Goal: Information Seeking & Learning: Learn about a topic

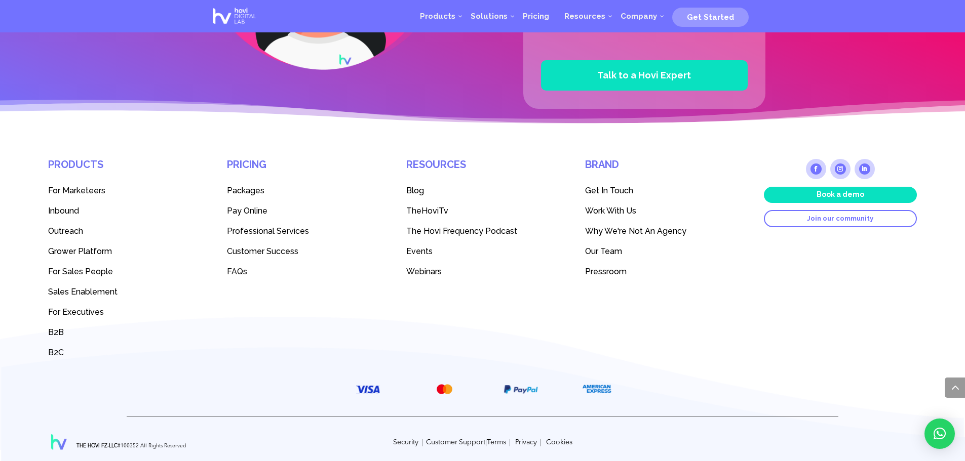
scroll to position [2791, 0]
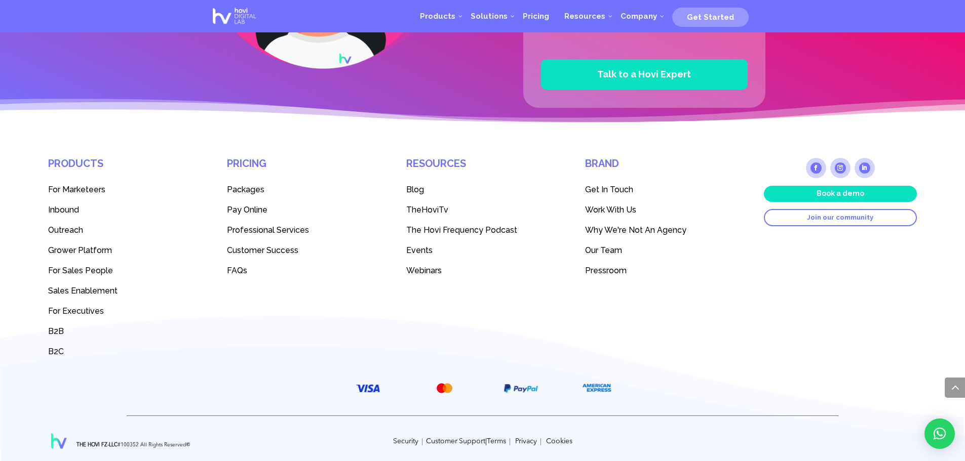
click at [241, 189] on span "Packages" at bounding box center [245, 190] width 37 height 10
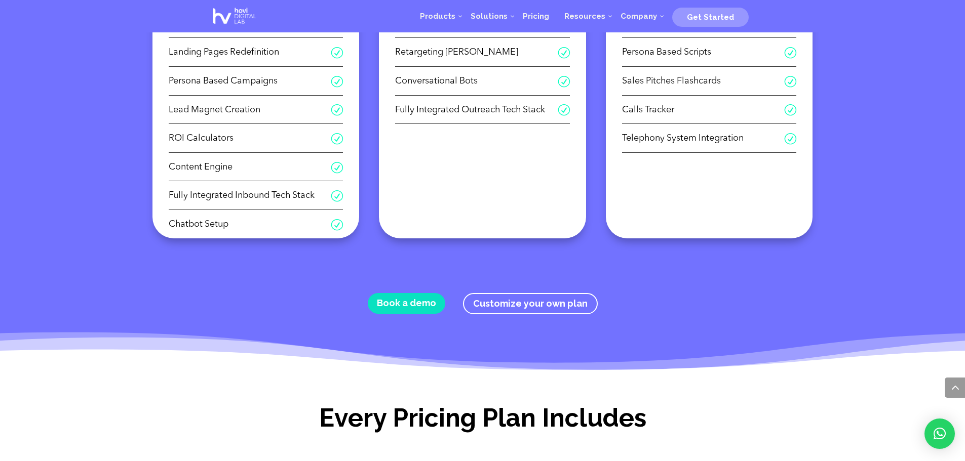
scroll to position [527, 0]
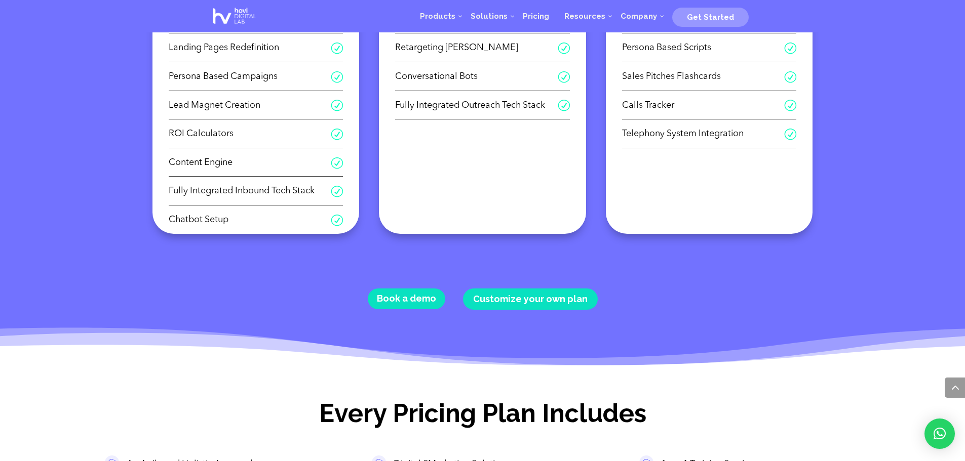
click at [539, 303] on link "Customize your own plan" at bounding box center [530, 300] width 135 height 22
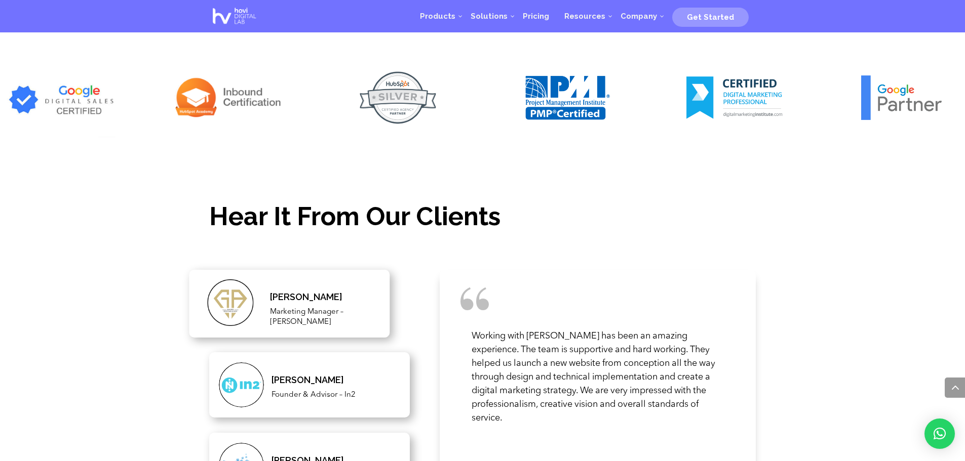
scroll to position [1784, 0]
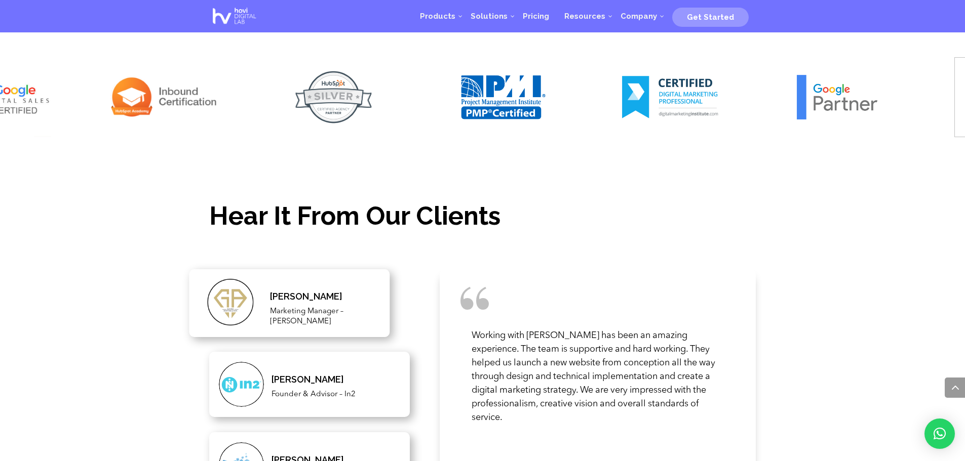
click at [325, 90] on img at bounding box center [333, 97] width 112 height 81
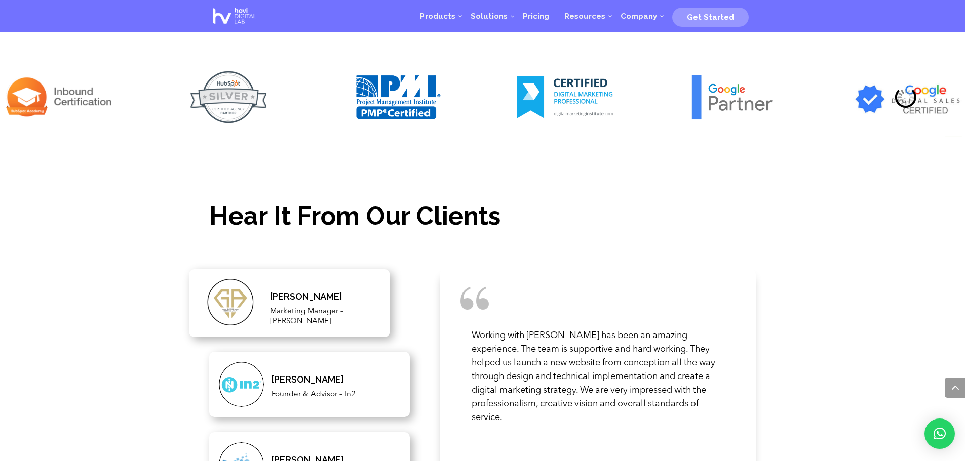
click at [341, 90] on img at bounding box center [397, 97] width 112 height 81
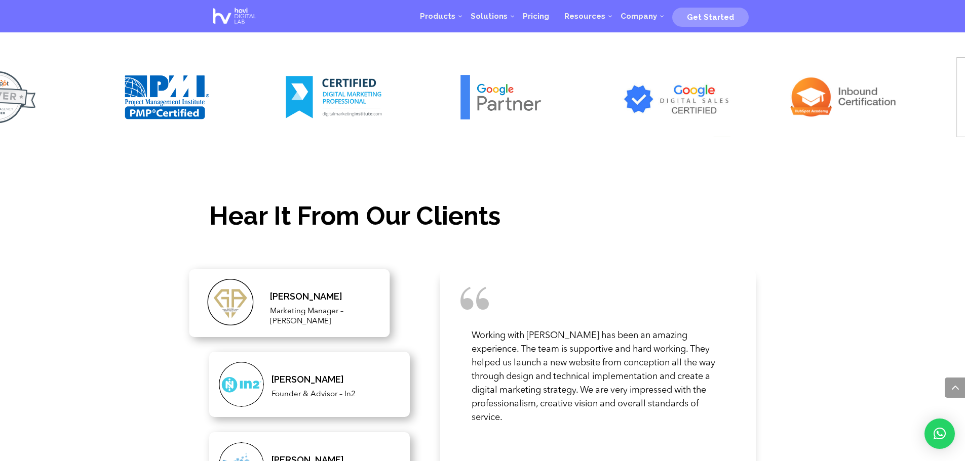
click at [318, 94] on img at bounding box center [336, 97] width 112 height 81
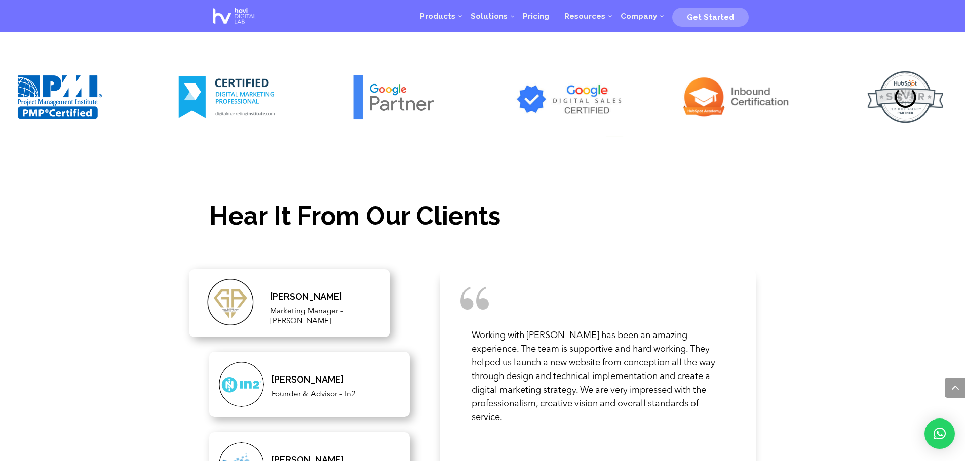
click at [341, 102] on img at bounding box center [397, 97] width 112 height 81
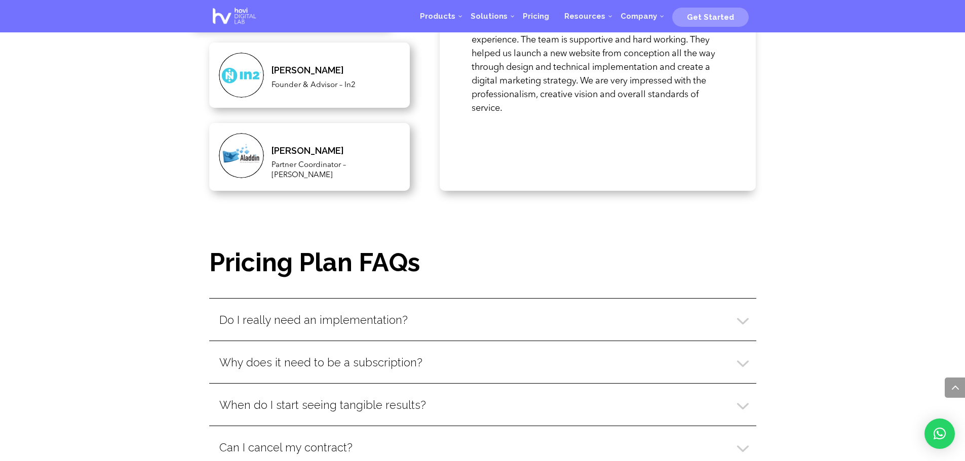
scroll to position [2108, 0]
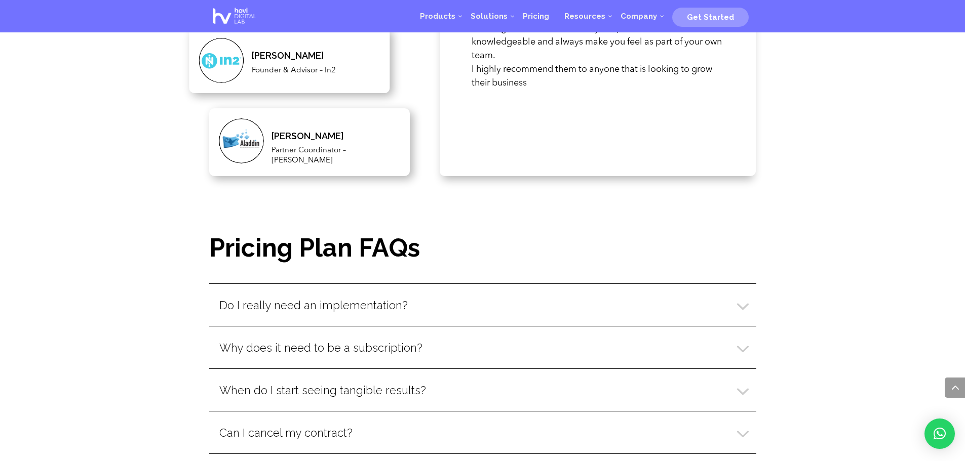
click at [298, 53] on span "Kamel Semakieh" at bounding box center [288, 55] width 72 height 11
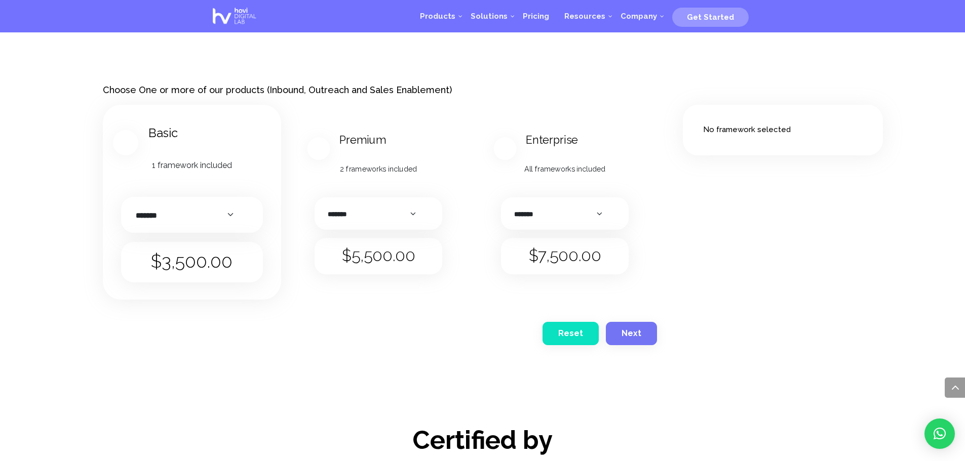
scroll to position [1338, 0]
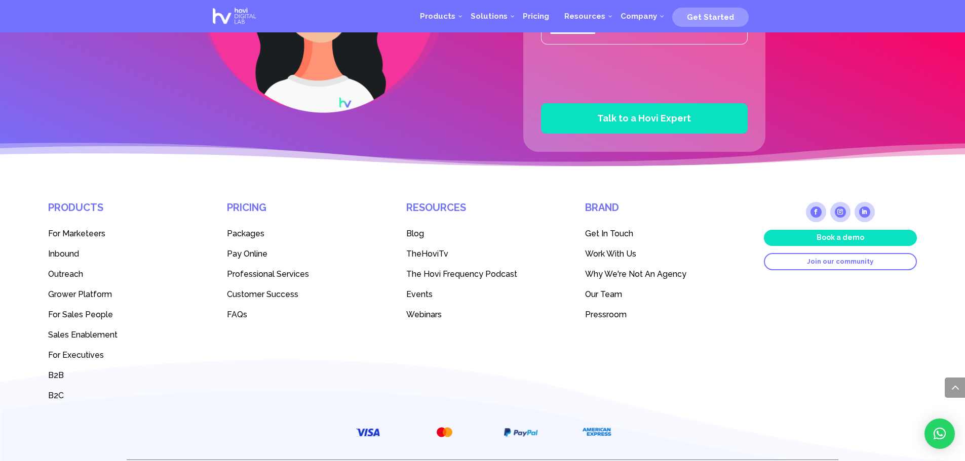
scroll to position [2807, 0]
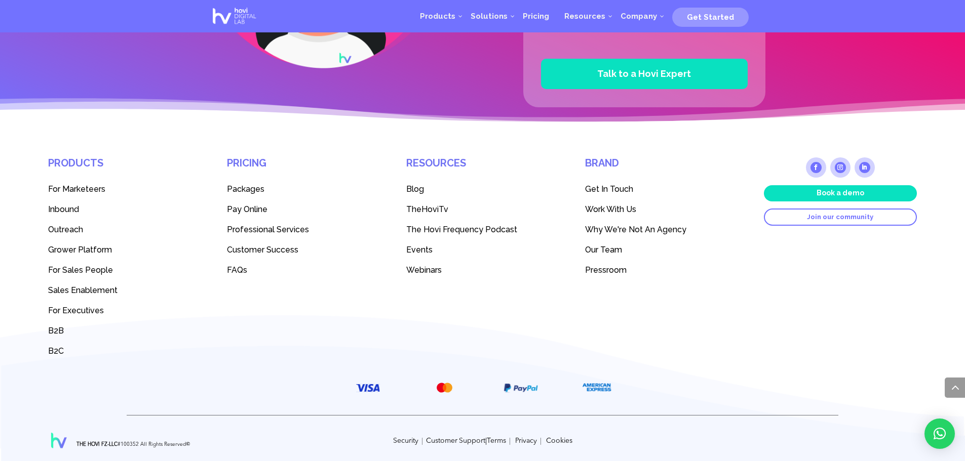
click at [96, 287] on span "Sales Enablement" at bounding box center [82, 291] width 69 height 10
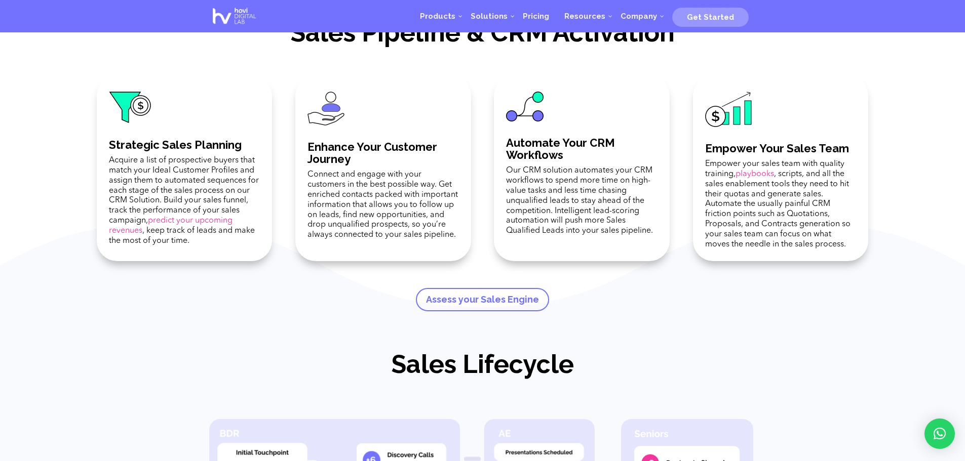
scroll to position [324, 0]
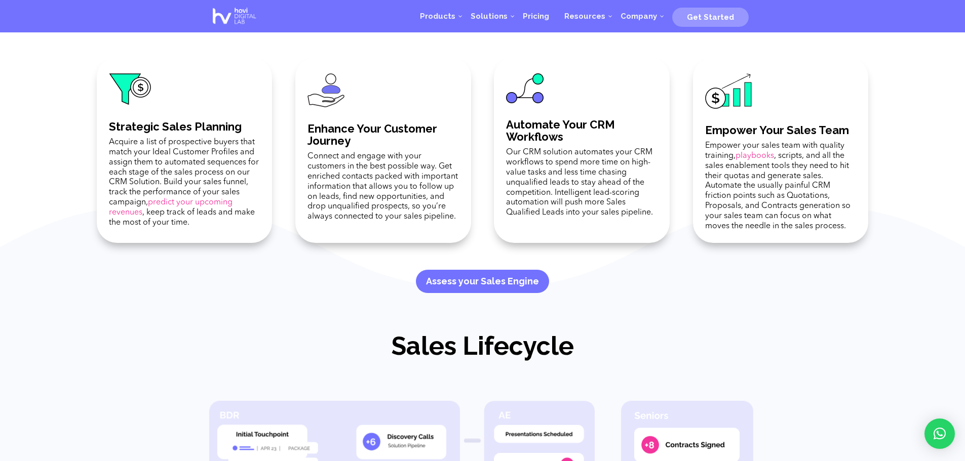
click at [464, 277] on link "Assess your Sales Engine" at bounding box center [482, 281] width 133 height 23
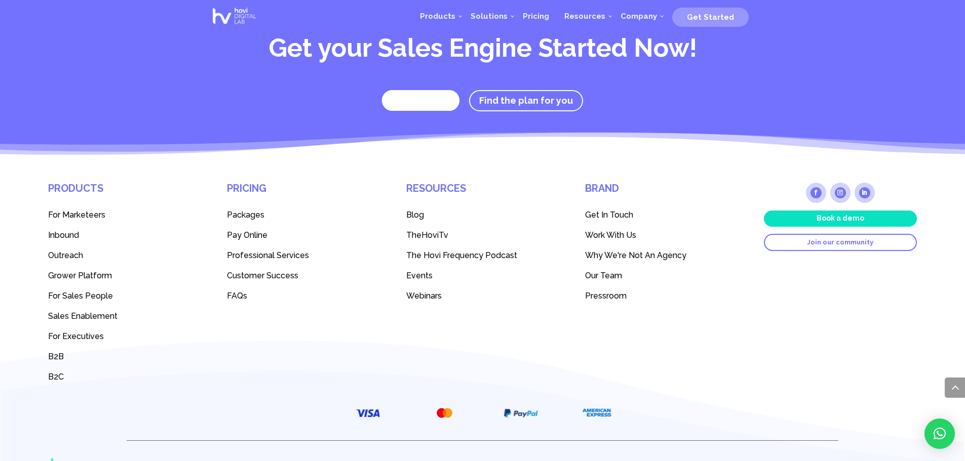
scroll to position [2215, 0]
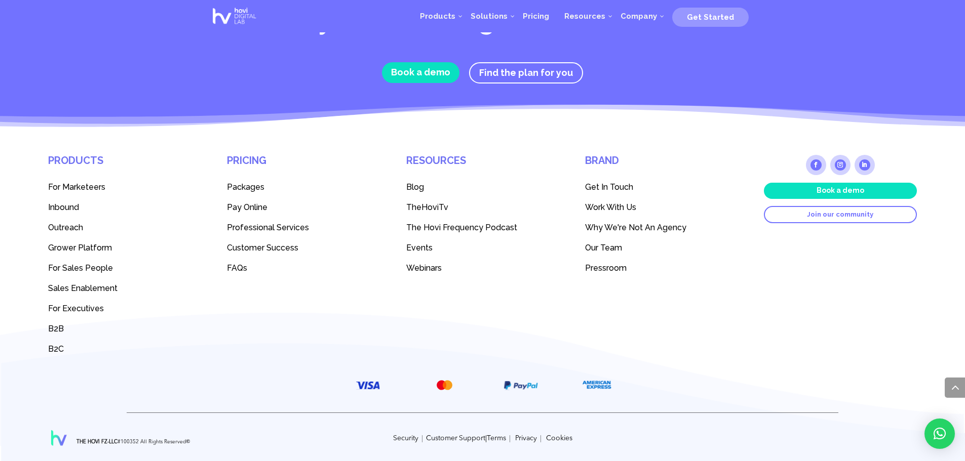
click at [50, 328] on span "B2B" at bounding box center [56, 329] width 16 height 10
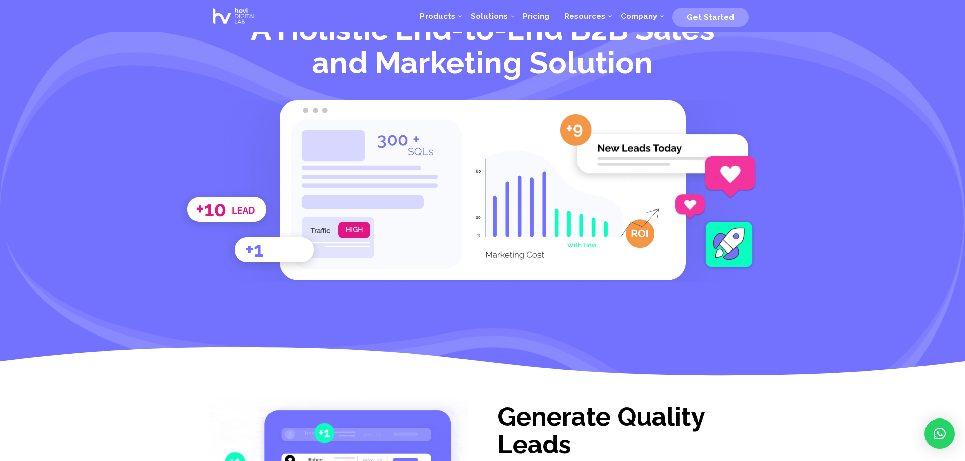
scroll to position [41, 0]
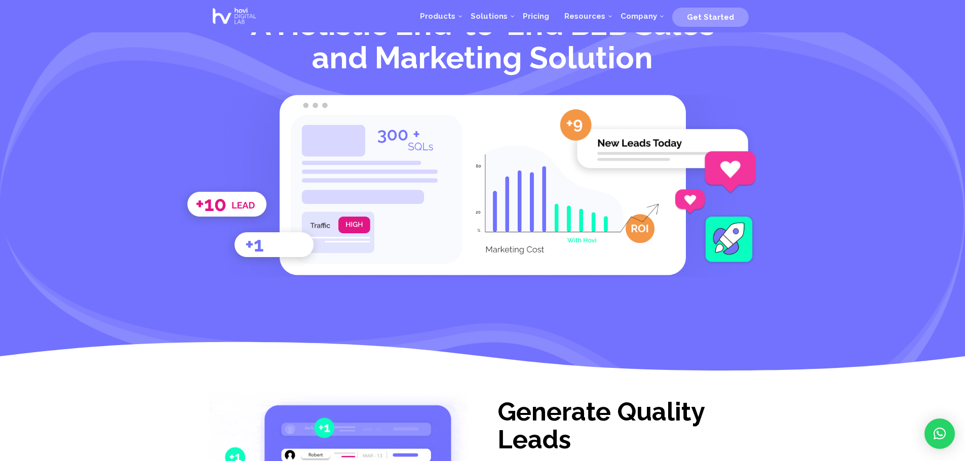
drag, startPoint x: 512, startPoint y: 189, endPoint x: 335, endPoint y: 174, distance: 177.9
click at [337, 174] on div at bounding box center [482, 186] width 547 height 182
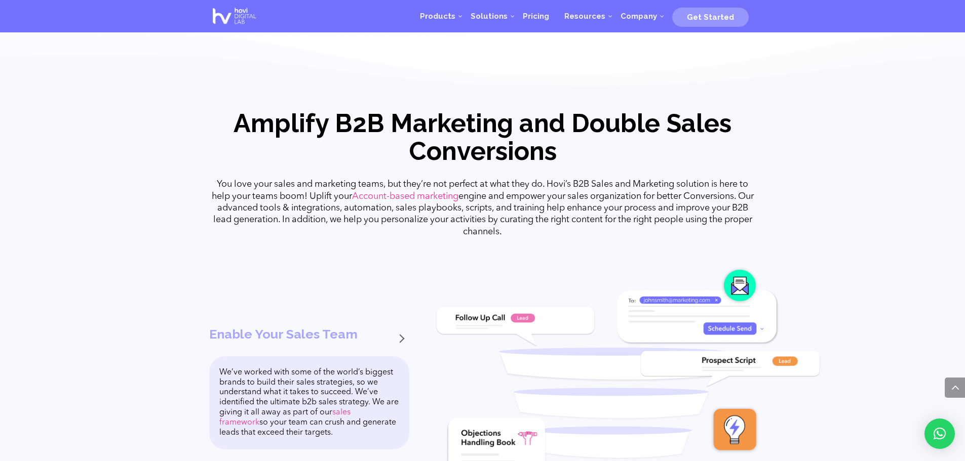
scroll to position [608, 0]
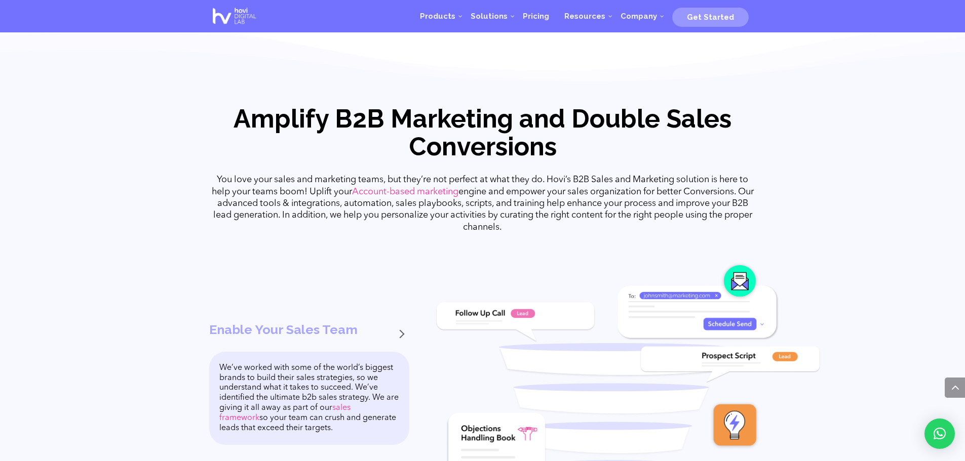
click at [385, 193] on link "Account-based marketing" at bounding box center [405, 191] width 106 height 9
